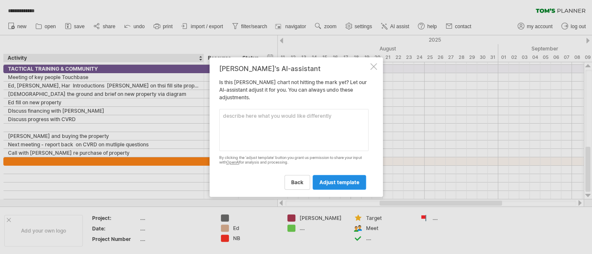
click at [345, 182] on span "adjust template" at bounding box center [339, 182] width 40 height 6
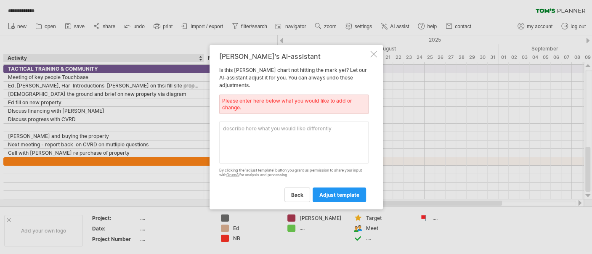
click at [374, 55] on div at bounding box center [373, 54] width 7 height 7
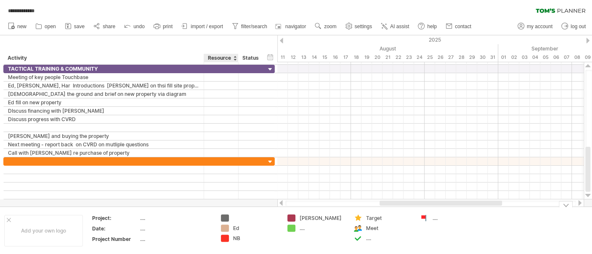
click at [234, 216] on div at bounding box center [256, 218] width 46 height 7
type input "***"
click at [306, 229] on div "...." at bounding box center [323, 228] width 46 height 7
type input "****"
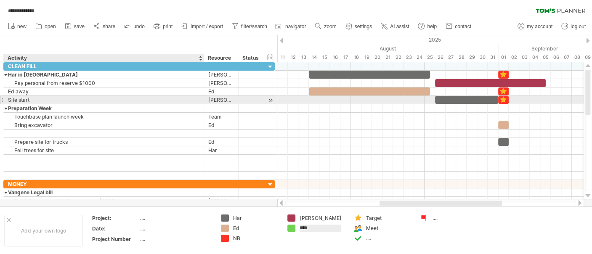
click at [79, 100] on div "Site start" at bounding box center [104, 100] width 192 height 8
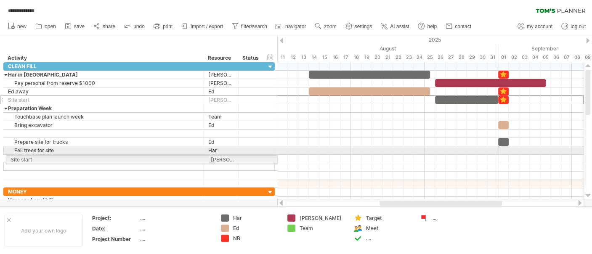
drag, startPoint x: 1, startPoint y: 100, endPoint x: 1, endPoint y: 158, distance: 58.1
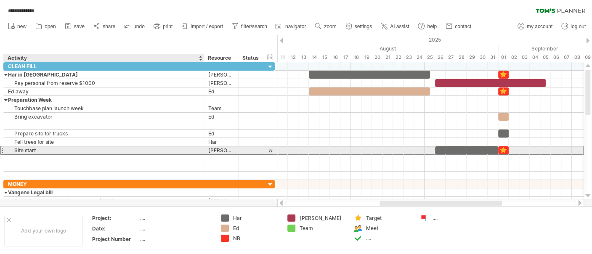
click at [8, 148] on div "Site start" at bounding box center [104, 150] width 192 height 8
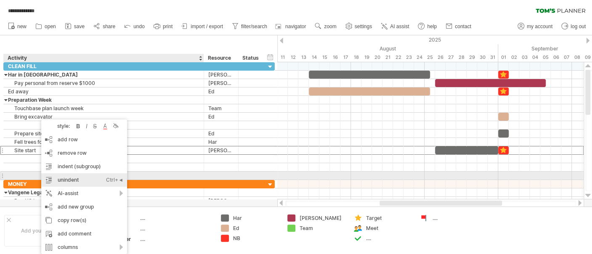
click at [63, 178] on div "unindent Ctrl+◄ Cmd+◄" at bounding box center [84, 179] width 86 height 13
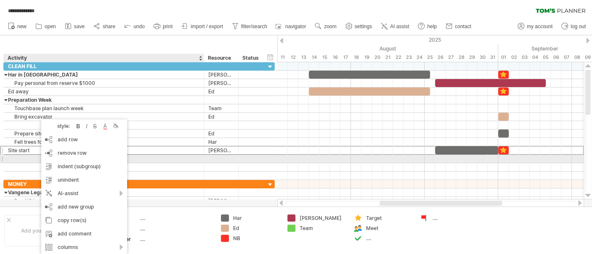
click at [31, 157] on div at bounding box center [104, 159] width 192 height 8
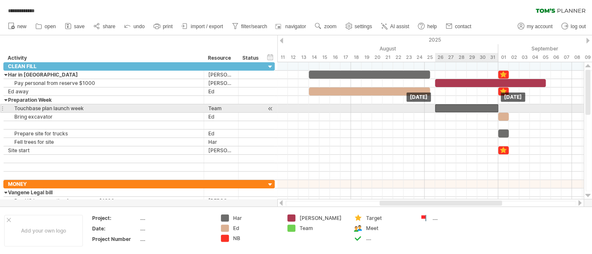
drag, startPoint x: 471, startPoint y: 147, endPoint x: 470, endPoint y: 105, distance: 42.1
